Goal: Task Accomplishment & Management: Use online tool/utility

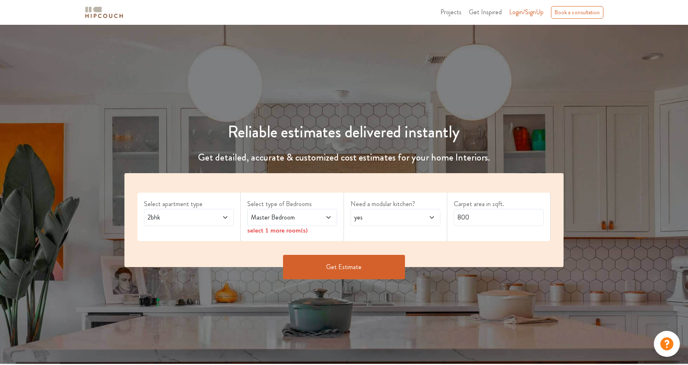
click at [211, 221] on span at bounding box center [218, 218] width 21 height 10
click at [461, 13] on span "Projects" at bounding box center [450, 11] width 21 height 9
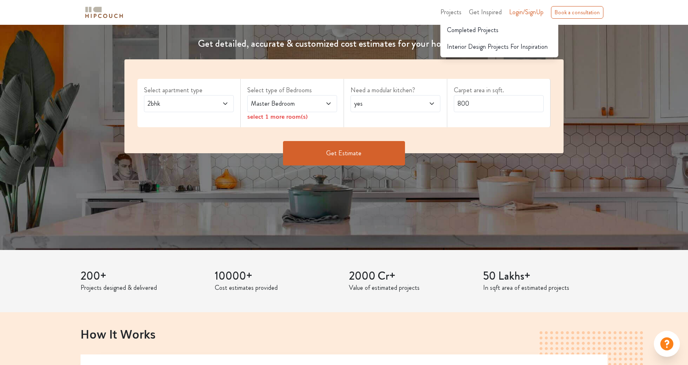
scroll to position [81, 0]
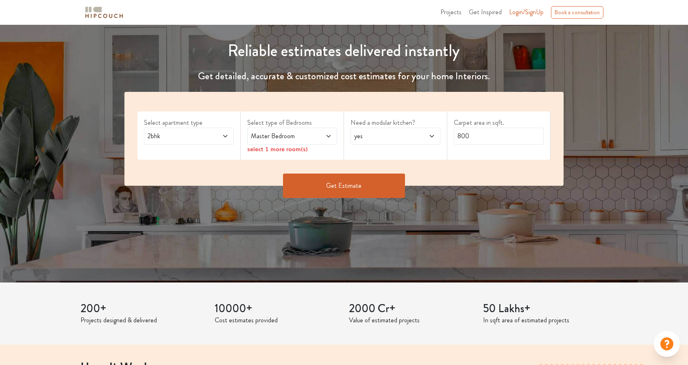
click at [259, 137] on span "Master Bedroom" at bounding box center [280, 136] width 62 height 10
click at [200, 144] on div "2bhk" at bounding box center [189, 136] width 90 height 17
drag, startPoint x: 122, startPoint y: 149, endPoint x: 112, endPoint y: 124, distance: 26.9
click at [122, 149] on div "Select apartment type 2bhk Select type of Bedrooms Master Bedroom select 1 more…" at bounding box center [344, 151] width 449 height 118
click at [106, 10] on img at bounding box center [104, 12] width 41 height 14
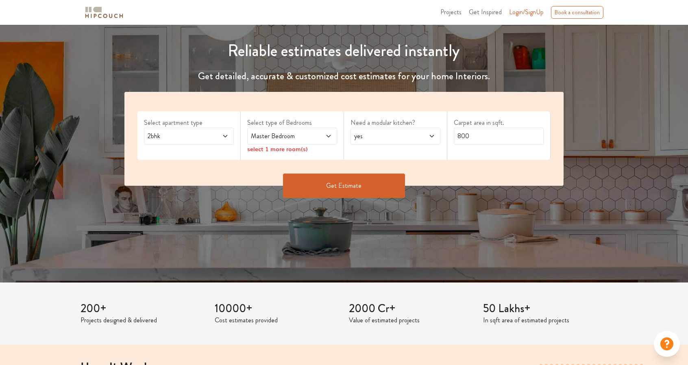
click at [105, 13] on img at bounding box center [104, 12] width 41 height 14
click at [519, 14] on span "Login/SignUp" at bounding box center [526, 11] width 35 height 9
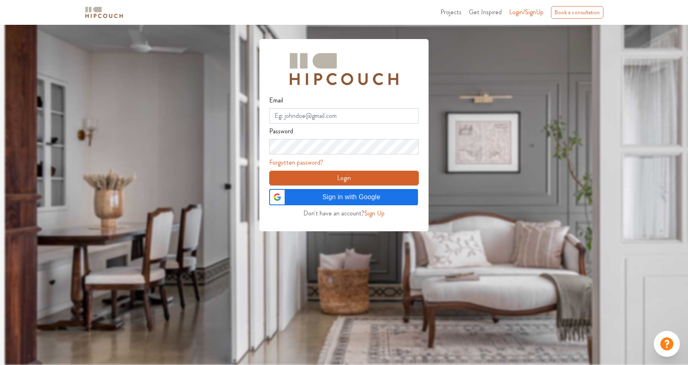
scroll to position [24, 0]
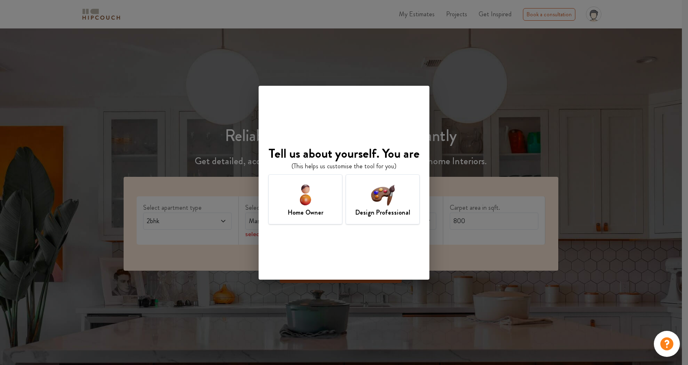
click at [375, 209] on h7 "Design Professional" at bounding box center [382, 213] width 55 height 10
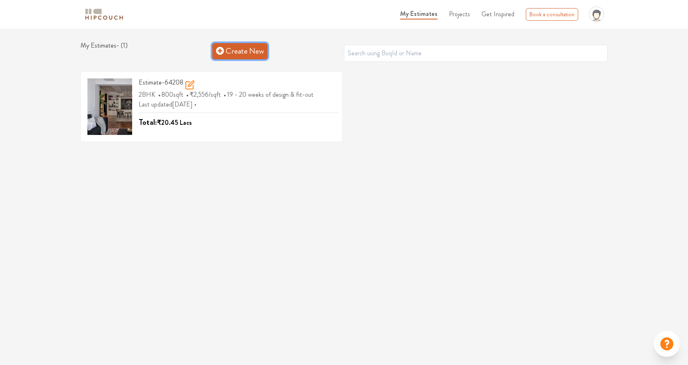
click at [231, 56] on link "Create New" at bounding box center [239, 51] width 55 height 16
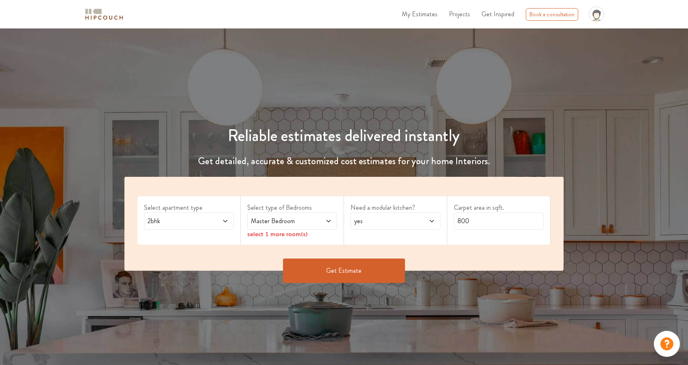
click at [230, 217] on div "2bhk" at bounding box center [189, 221] width 90 height 17
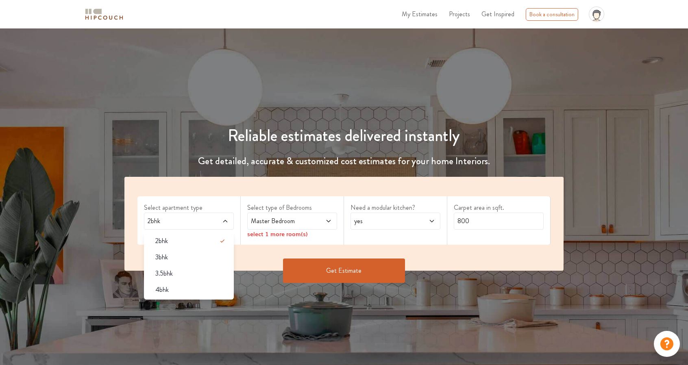
click at [316, 225] on span at bounding box center [321, 221] width 21 height 10
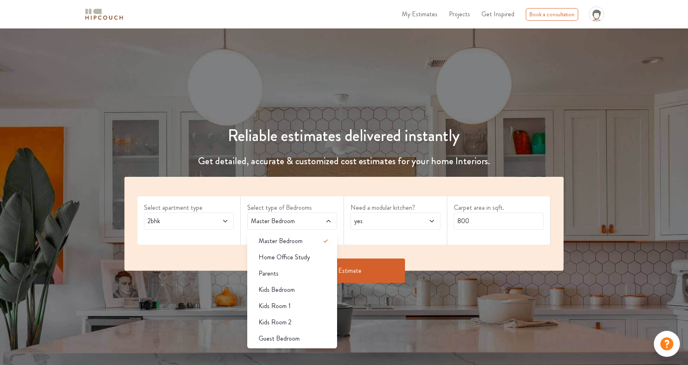
click at [665, 348] on icon at bounding box center [666, 344] width 13 height 13
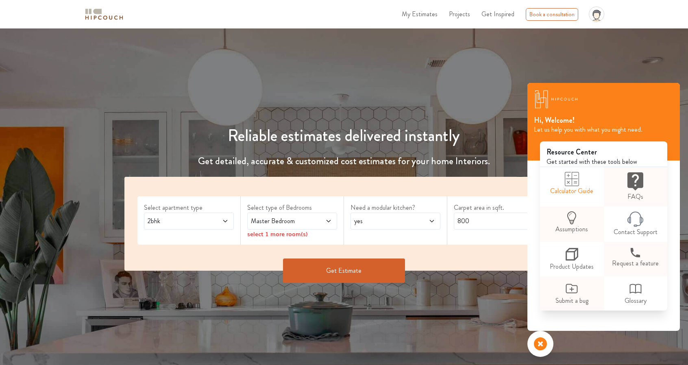
click at [580, 190] on link "Calculator Guide" at bounding box center [571, 184] width 63 height 34
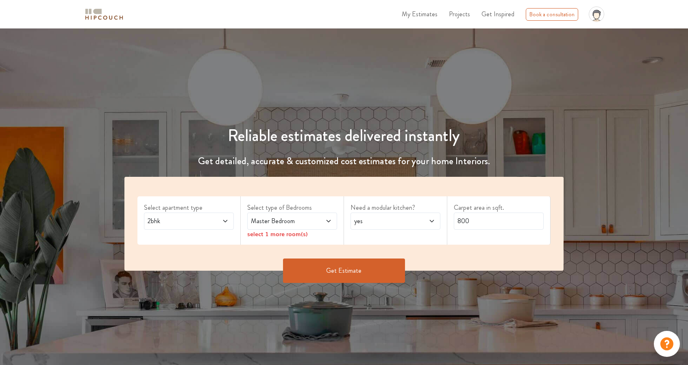
click at [282, 220] on span "Master Bedroom" at bounding box center [280, 221] width 62 height 10
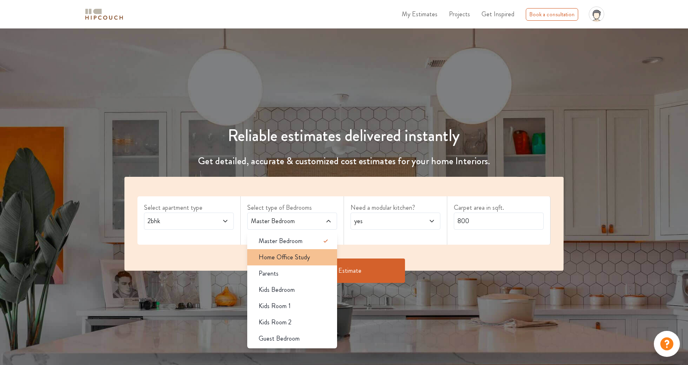
click at [295, 255] on span "Home Office Study" at bounding box center [284, 258] width 51 height 10
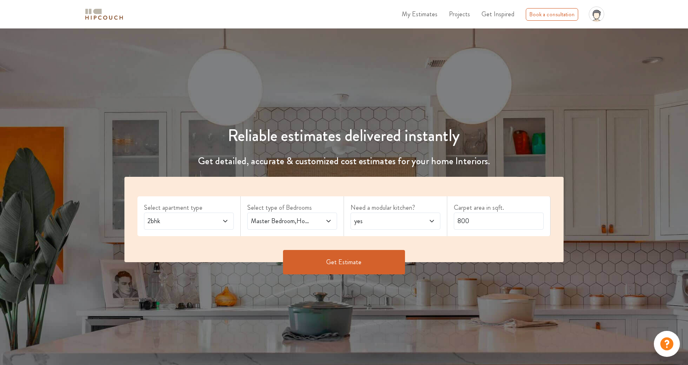
click at [323, 219] on span at bounding box center [321, 221] width 21 height 10
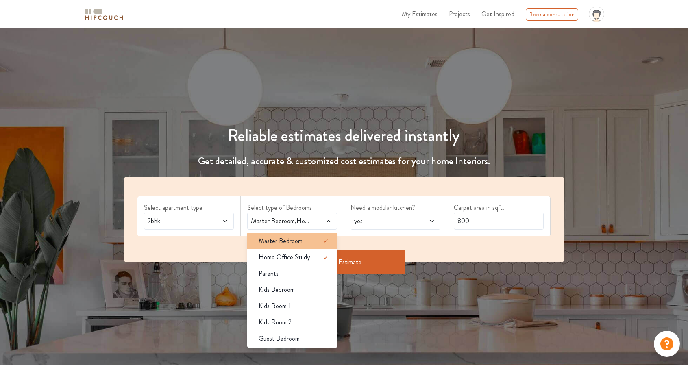
click at [322, 242] on icon at bounding box center [326, 241] width 10 height 10
click at [329, 241] on icon at bounding box center [326, 241] width 10 height 10
click at [363, 230] on div "Need a modular kitchen? yes" at bounding box center [395, 216] width 103 height 40
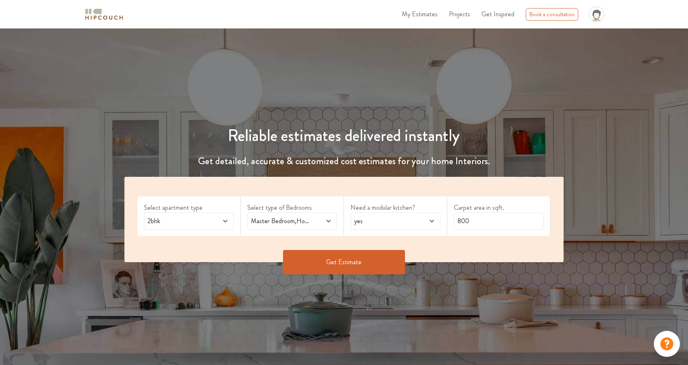
click at [380, 222] on span "yes" at bounding box center [384, 221] width 62 height 10
click at [377, 253] on div "no" at bounding box center [397, 258] width 85 height 10
click at [469, 219] on input "800" at bounding box center [499, 221] width 90 height 17
drag, startPoint x: 469, startPoint y: 219, endPoint x: 431, endPoint y: 218, distance: 38.3
click at [431, 218] on div "Select apartment type 2bhk Select type of Bedrooms Master Bedroom,Home Office S…" at bounding box center [343, 219] width 439 height 85
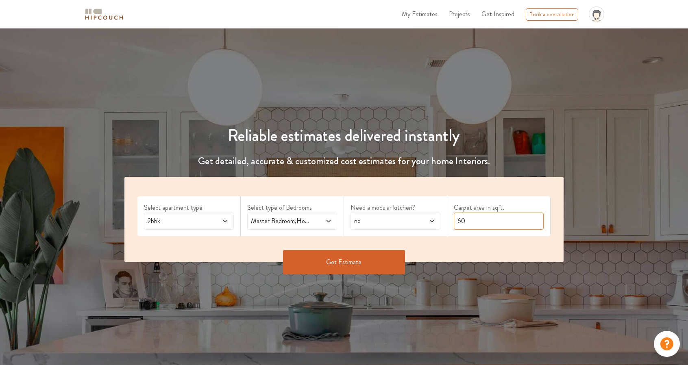
type input "6"
type input "700"
click at [364, 267] on button "Get Estimate" at bounding box center [344, 262] width 122 height 24
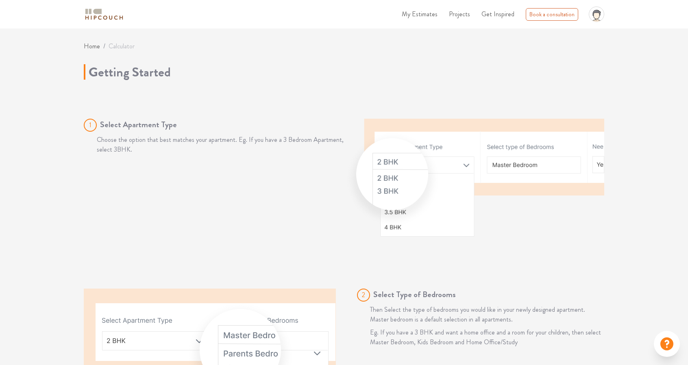
click at [319, 155] on div "1 Select Apartment Type Choose the option that best matches your apartment. Eg.…" at bounding box center [214, 178] width 260 height 118
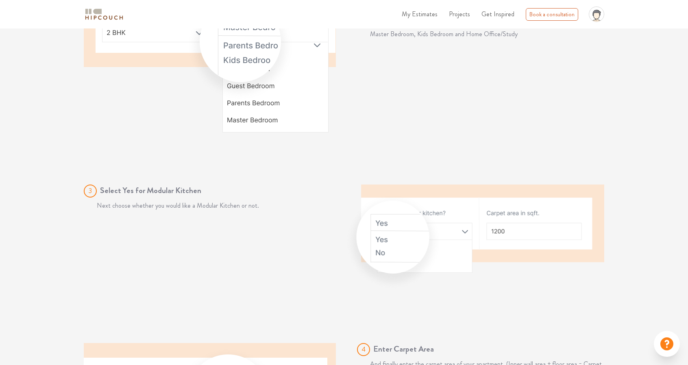
scroll to position [203, 0]
